Goal: Check status: Check status

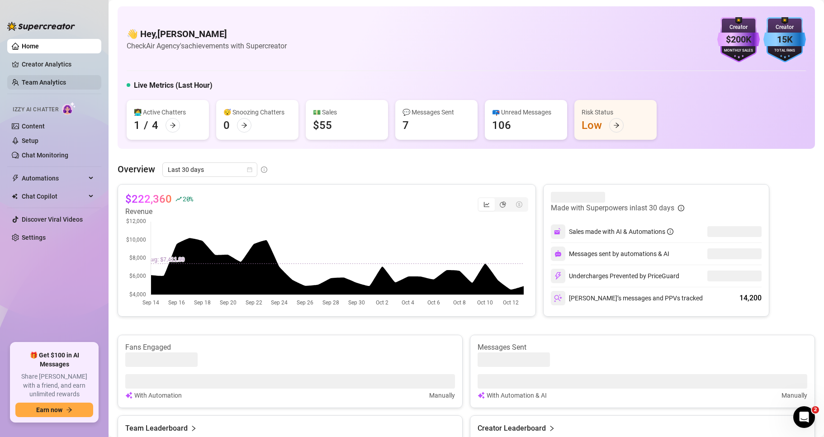
click at [47, 79] on link "Team Analytics" at bounding box center [44, 82] width 44 height 7
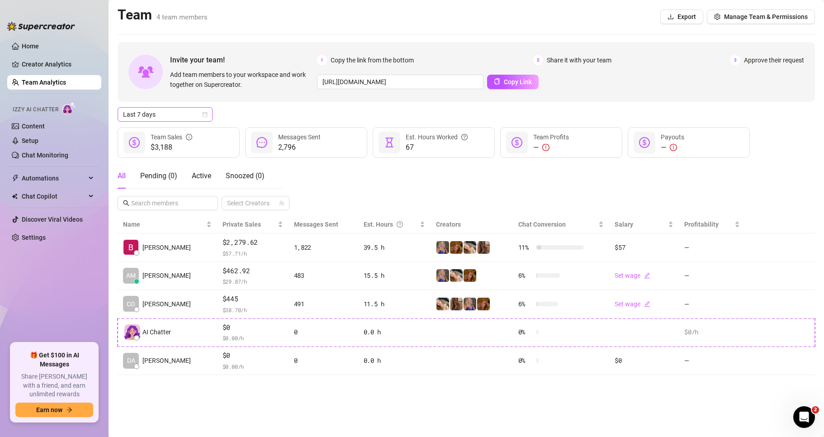
click at [170, 119] on span "Last 7 days" at bounding box center [165, 115] width 84 height 14
click at [166, 185] on div "Custom date" at bounding box center [164, 190] width 91 height 14
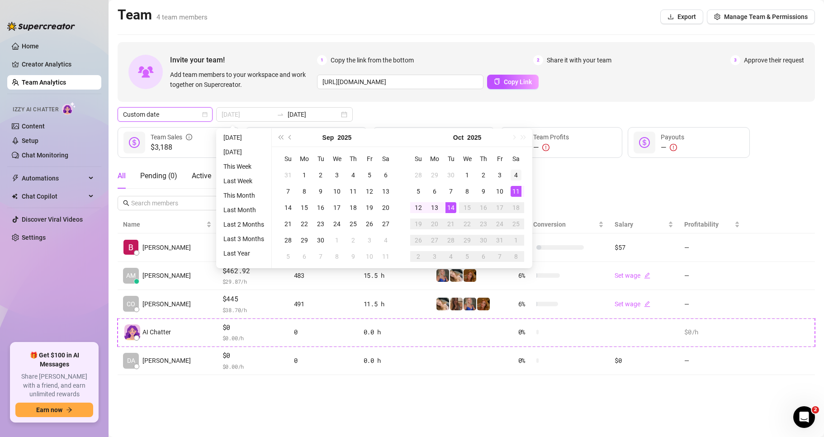
type input "[DATE]"
click at [514, 175] on div "4" at bounding box center [516, 175] width 11 height 11
type input "[DATE]"
click at [498, 189] on div "10" at bounding box center [499, 191] width 11 height 11
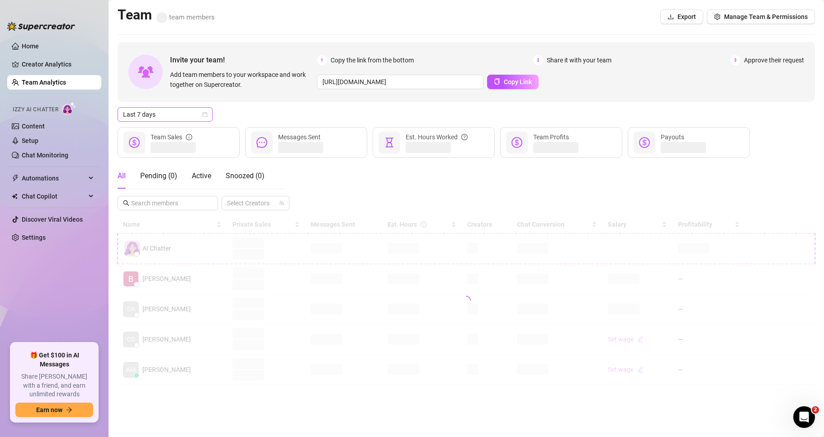
click at [176, 118] on span "Last 7 days" at bounding box center [165, 115] width 84 height 14
click at [162, 190] on div "Custom date" at bounding box center [165, 190] width 81 height 10
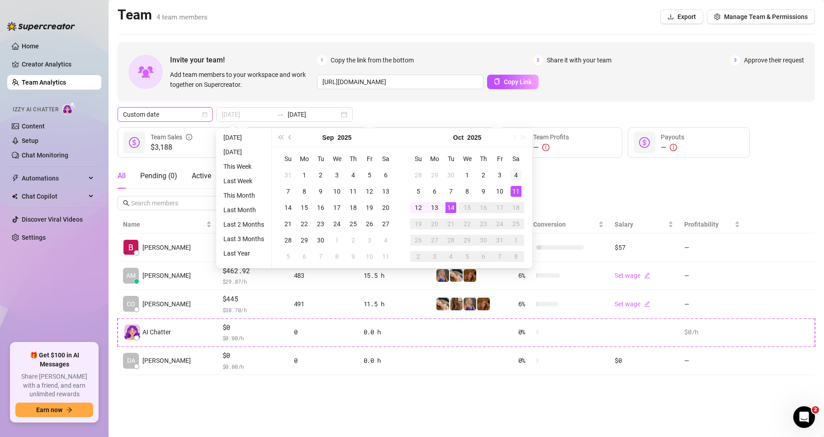
type input "[DATE]"
click at [517, 177] on div "4" at bounding box center [516, 175] width 11 height 11
type input "[DATE]"
click at [498, 192] on div "10" at bounding box center [499, 191] width 11 height 11
